Goal: Browse casually: Explore the website without a specific task or goal

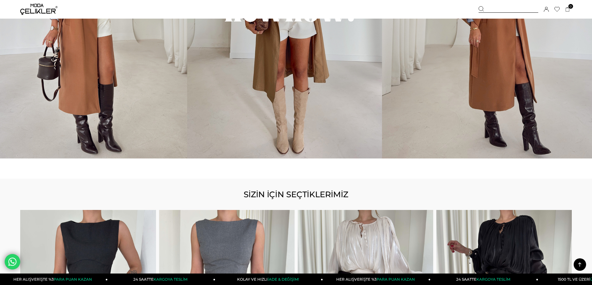
scroll to position [839, 0]
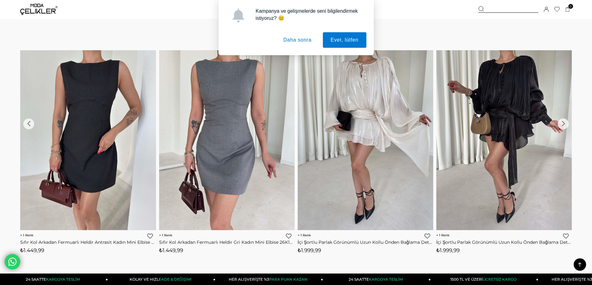
click at [566, 124] on div "›" at bounding box center [563, 124] width 11 height 11
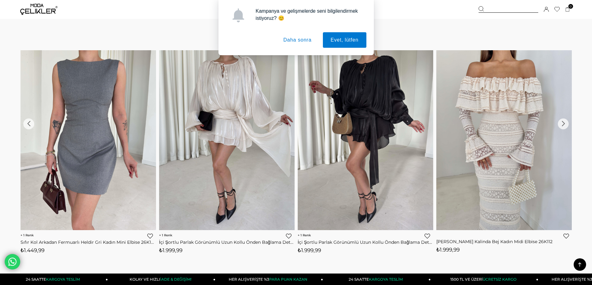
click at [566, 124] on div "›" at bounding box center [563, 124] width 11 height 11
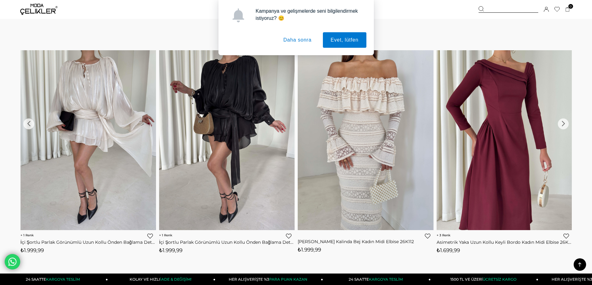
click at [566, 124] on div "›" at bounding box center [563, 124] width 11 height 11
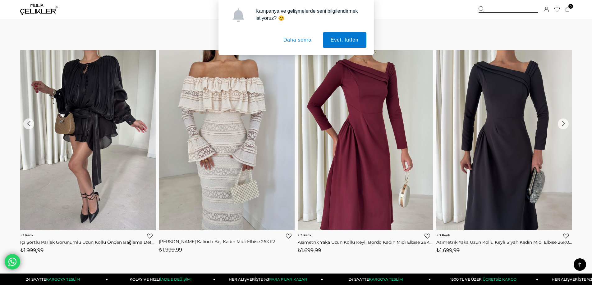
click at [566, 124] on div "›" at bounding box center [563, 124] width 11 height 11
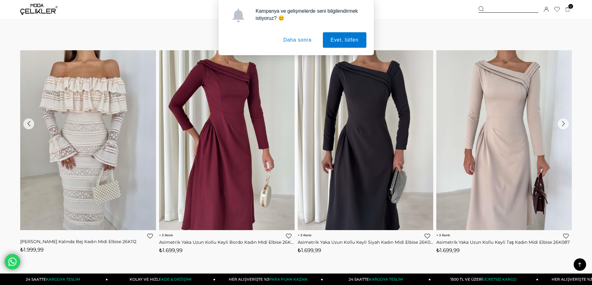
click at [566, 124] on div "›" at bounding box center [563, 124] width 11 height 11
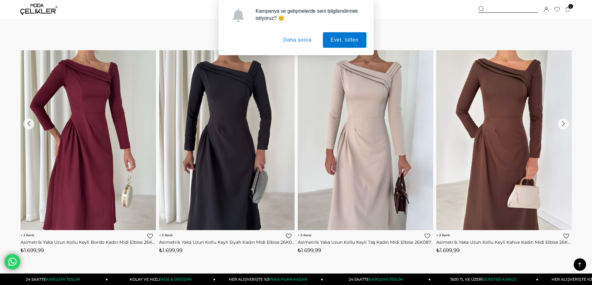
click at [566, 124] on div "›" at bounding box center [563, 124] width 11 height 11
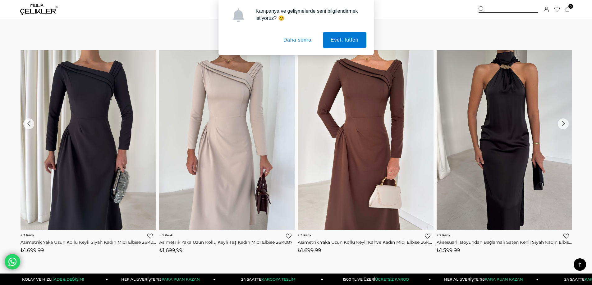
click at [300, 40] on button "Daha sonra" at bounding box center [298, 40] width 44 height 16
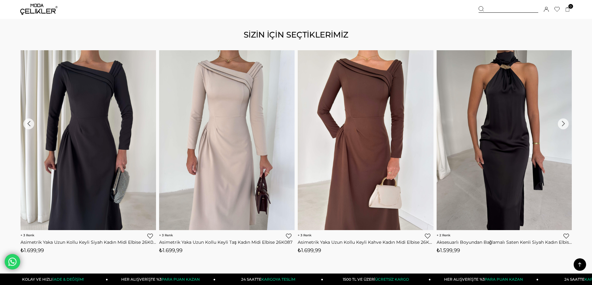
click at [564, 125] on div "›" at bounding box center [563, 124] width 11 height 11
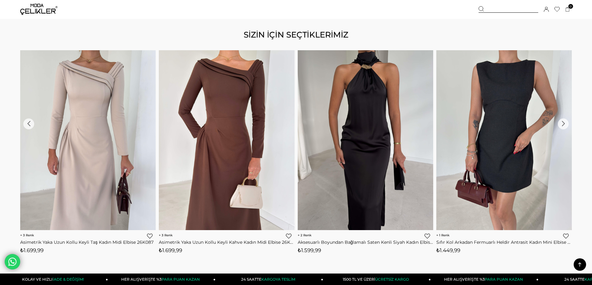
click at [564, 125] on div "›" at bounding box center [563, 124] width 11 height 11
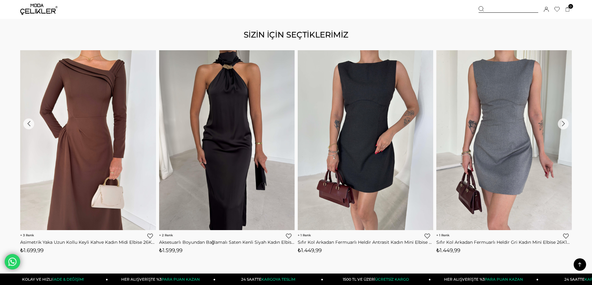
click at [564, 125] on div "›" at bounding box center [563, 124] width 11 height 11
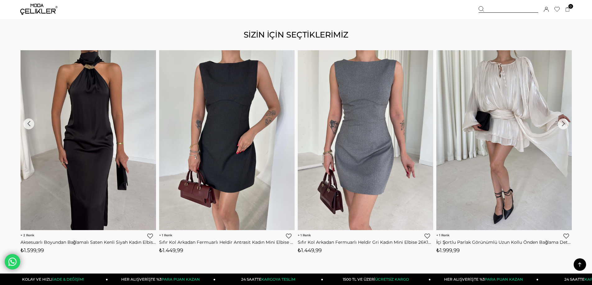
click at [564, 125] on div "›" at bounding box center [563, 124] width 11 height 11
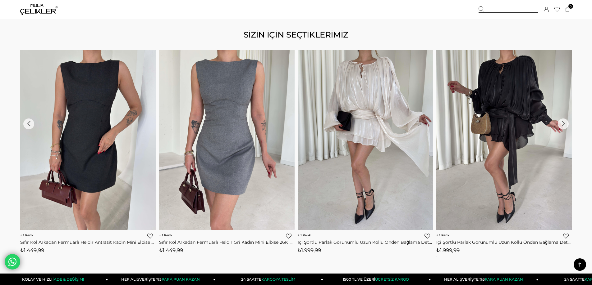
click at [564, 125] on div "›" at bounding box center [563, 124] width 11 height 11
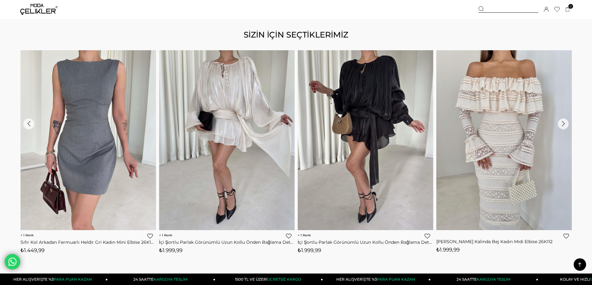
click at [564, 125] on div "›" at bounding box center [563, 124] width 11 height 11
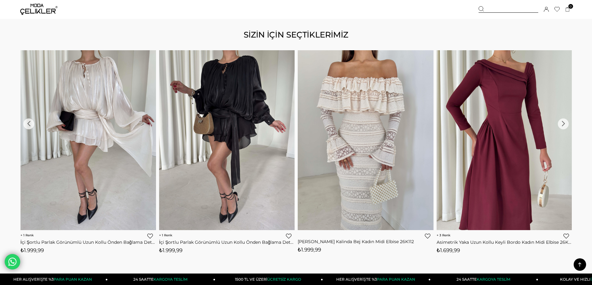
click at [564, 125] on div "›" at bounding box center [563, 124] width 11 height 11
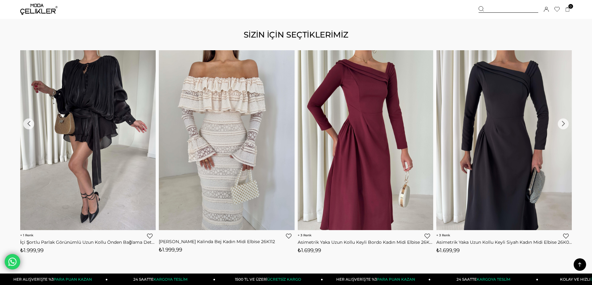
click at [564, 125] on div "›" at bounding box center [563, 124] width 11 height 11
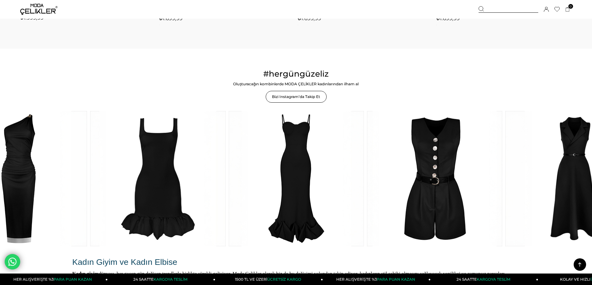
scroll to position [1118, 0]
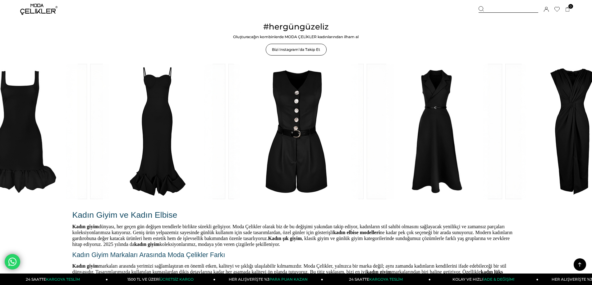
click at [442, 124] on link at bounding box center [434, 131] width 135 height 135
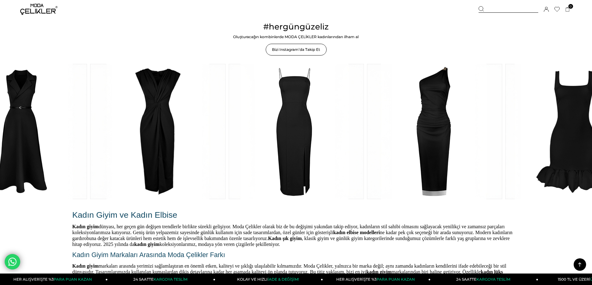
click at [298, 125] on link at bounding box center [296, 131] width 135 height 135
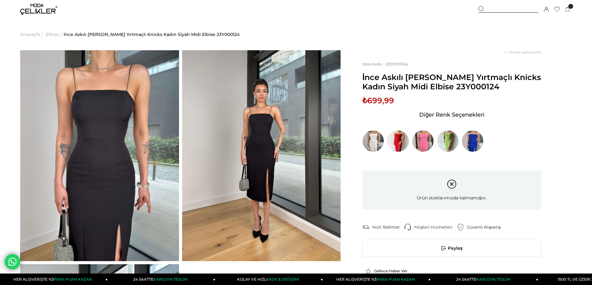
drag, startPoint x: 388, startPoint y: 140, endPoint x: 404, endPoint y: 139, distance: 15.9
click at [388, 140] on img at bounding box center [398, 141] width 22 height 22
click at [403, 139] on img at bounding box center [398, 141] width 22 height 22
